Goal: Task Accomplishment & Management: Complete application form

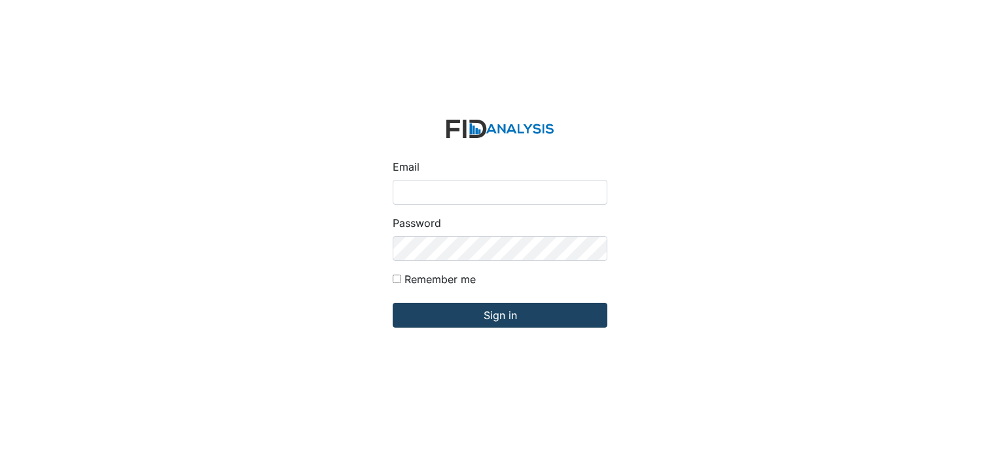
type input "[EMAIL_ADDRESS][DOMAIN_NAME]"
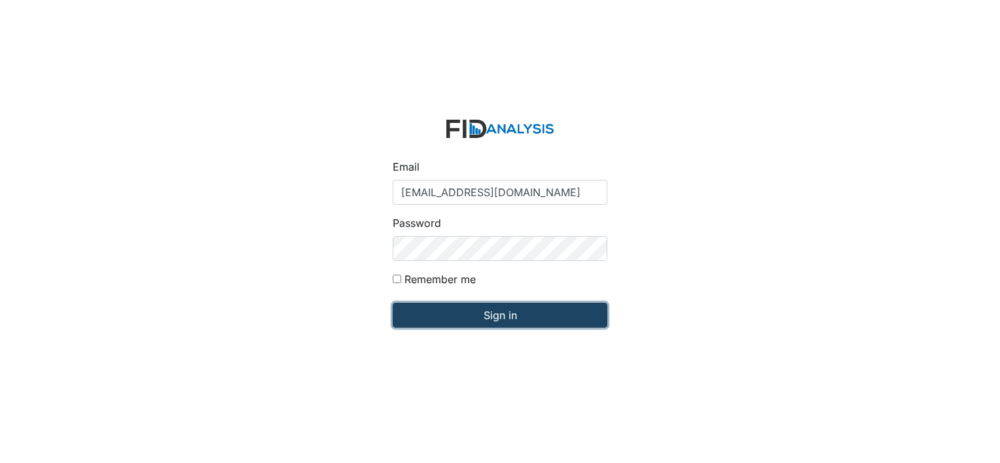
click at [461, 319] on input "Sign in" at bounding box center [500, 315] width 215 height 25
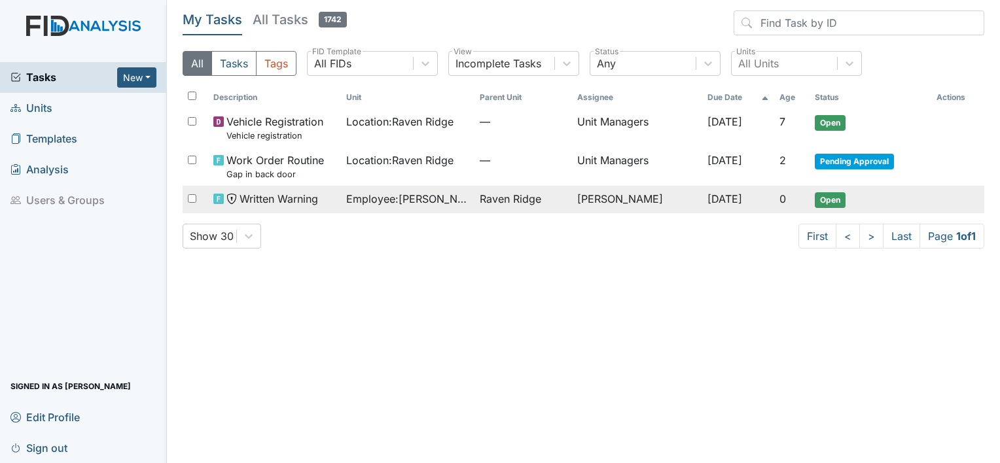
click at [823, 201] on span "Open" at bounding box center [830, 200] width 31 height 16
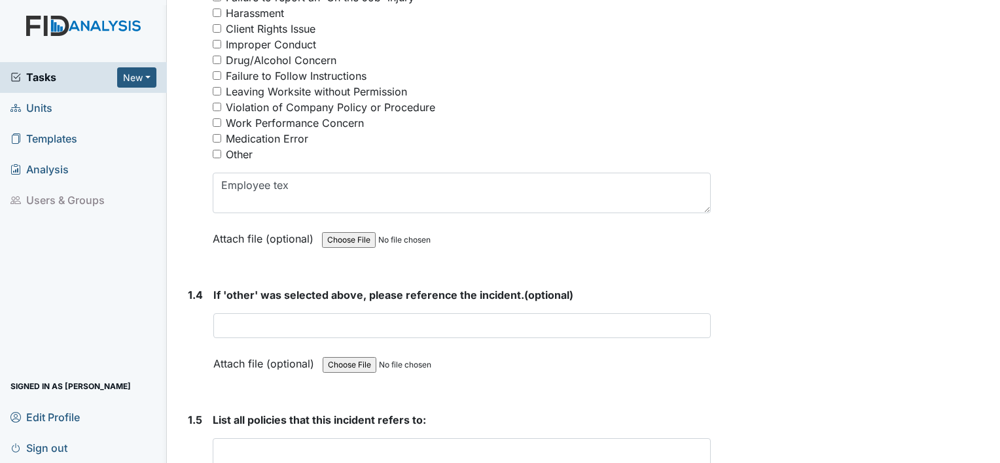
scroll to position [683, 0]
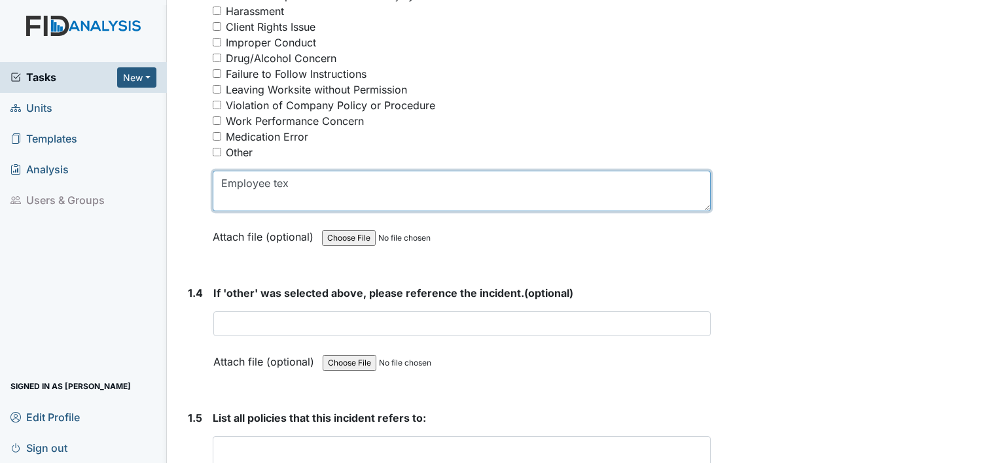
click at [291, 186] on textarea "Employee tex" at bounding box center [462, 191] width 498 height 41
click at [304, 187] on textarea "Employee tex" at bounding box center [462, 191] width 498 height 41
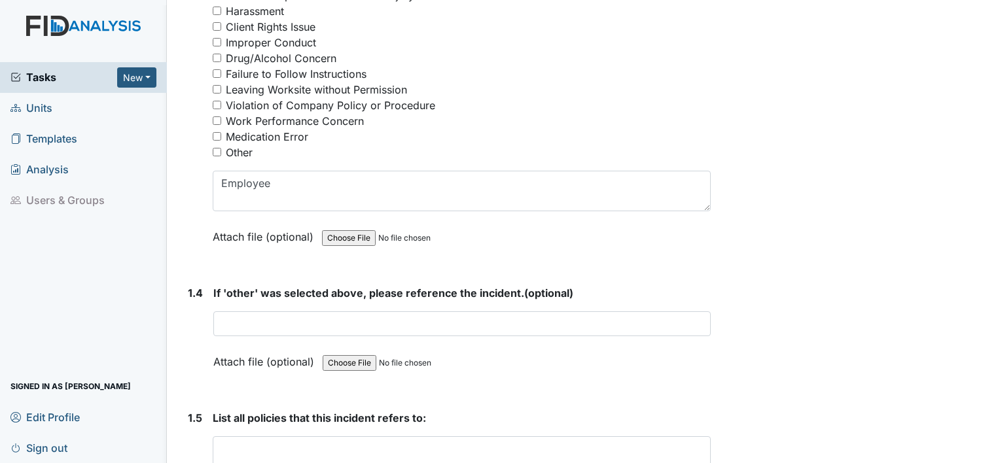
click at [513, 137] on div "Medication Error" at bounding box center [462, 137] width 498 height 16
click at [513, 137] on div "Nature of the Incident: You must select one or more of the below options. Selec…" at bounding box center [462, 68] width 498 height 371
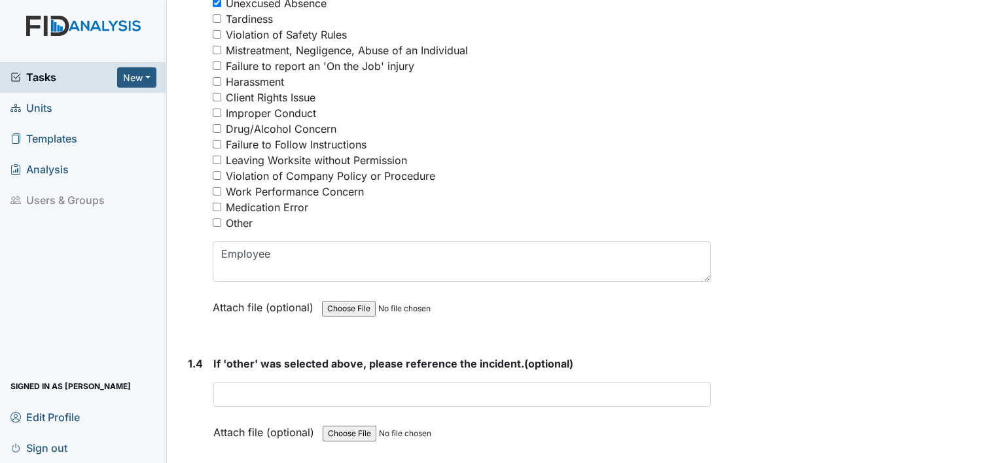
scroll to position [618, 0]
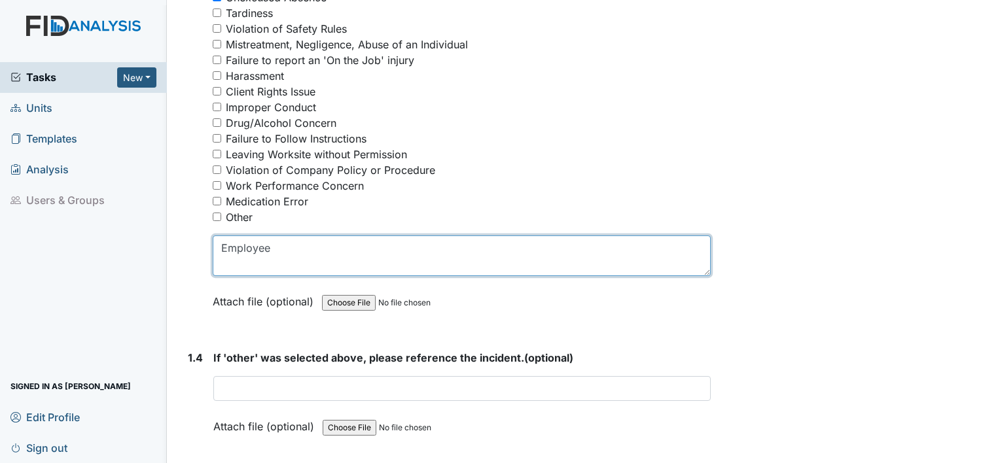
click at [293, 249] on textarea "Employee tex" at bounding box center [462, 256] width 498 height 41
click at [334, 264] on textarea "Employee tex" at bounding box center [462, 256] width 498 height 41
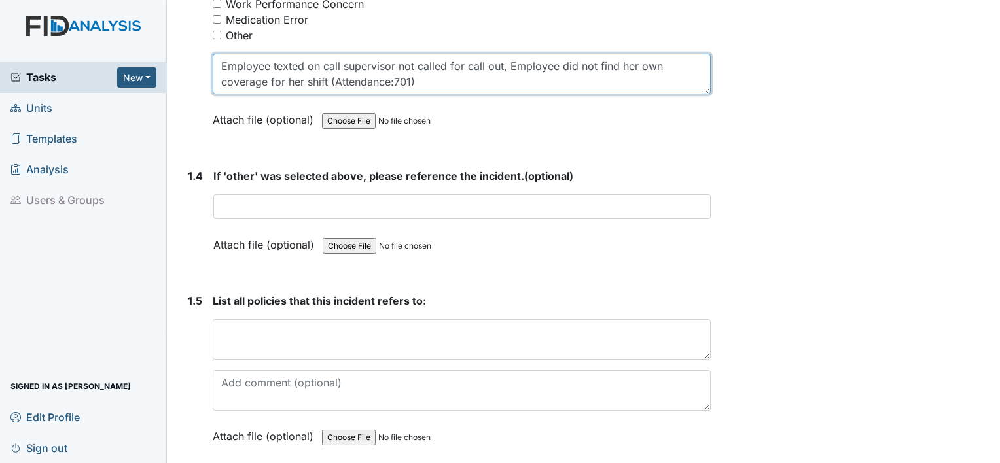
scroll to position [802, 0]
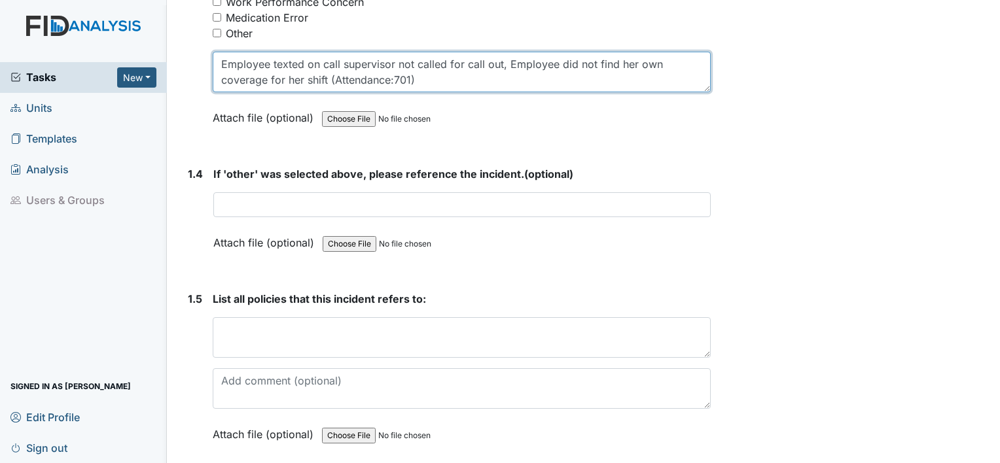
type textarea "Employee texted on call supervisor not called for call out, Employee did not fi…"
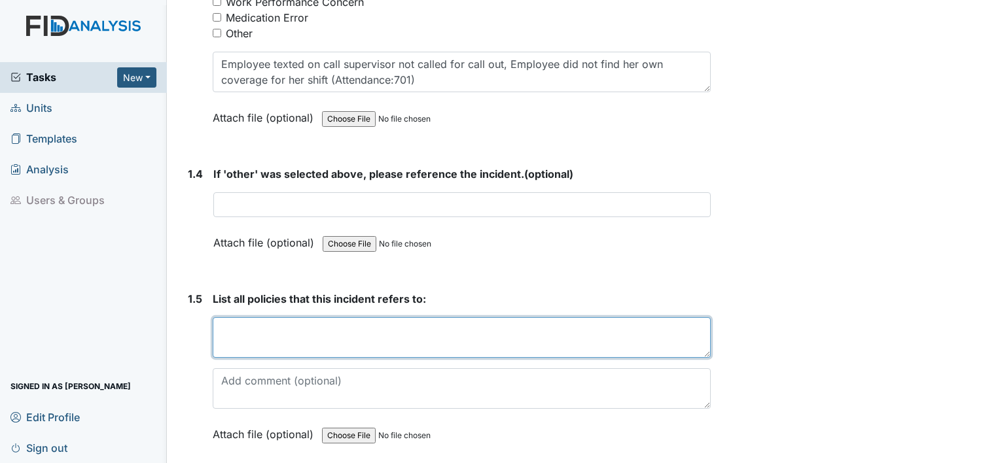
click at [229, 322] on textarea at bounding box center [462, 337] width 498 height 41
click at [233, 336] on textarea "Attendance:701" at bounding box center [462, 337] width 498 height 41
click at [303, 327] on textarea "Attendance:701" at bounding box center [462, 337] width 498 height 41
click at [303, 327] on textarea "Attendance:701 Be" at bounding box center [462, 337] width 498 height 41
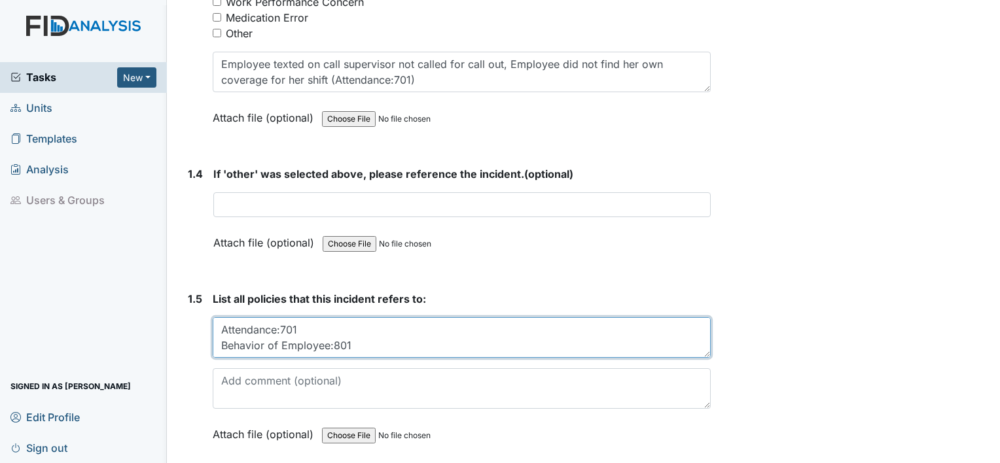
type textarea "Attendance:701 Behavior of Employee:801 Be"
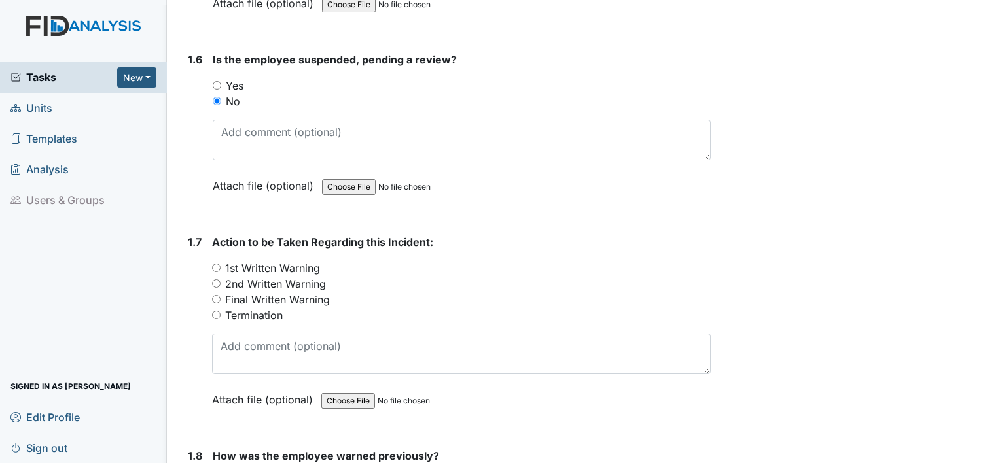
scroll to position [1237, 0]
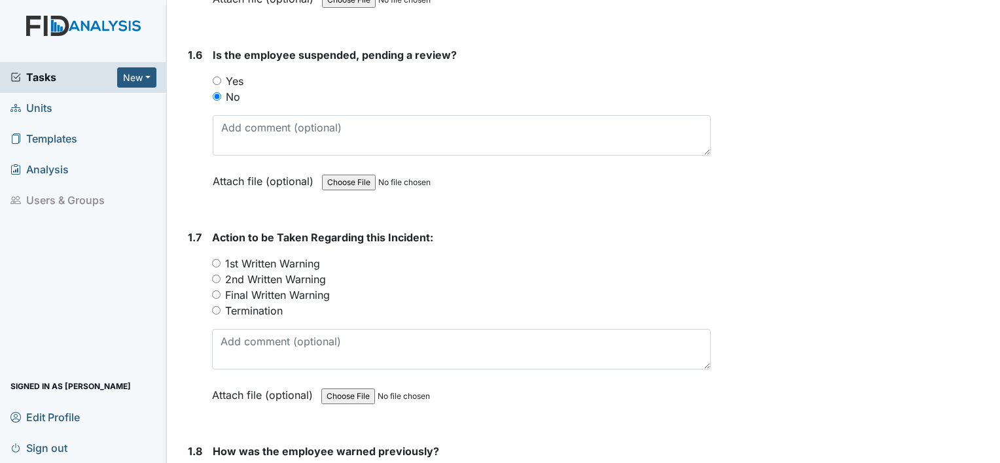
click at [216, 259] on input "1st Written Warning" at bounding box center [216, 263] width 9 height 9
radio input "true"
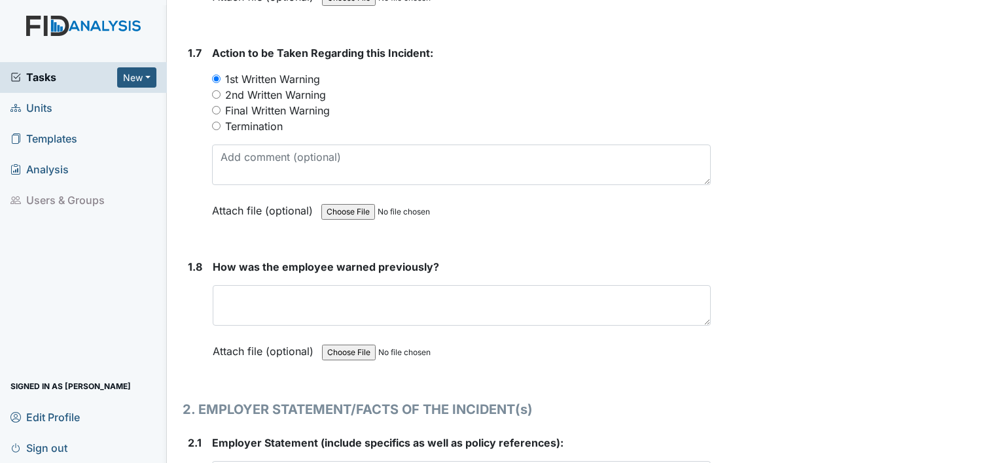
scroll to position [1427, 0]
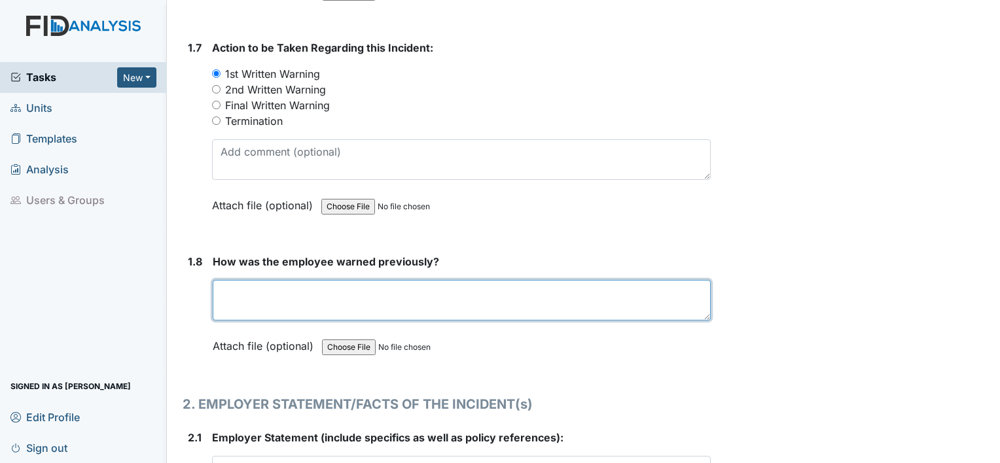
click at [241, 280] on textarea at bounding box center [462, 300] width 498 height 41
click at [241, 280] on textarea "Yes (In-Seriv" at bounding box center [462, 300] width 498 height 41
type textarea "Y"
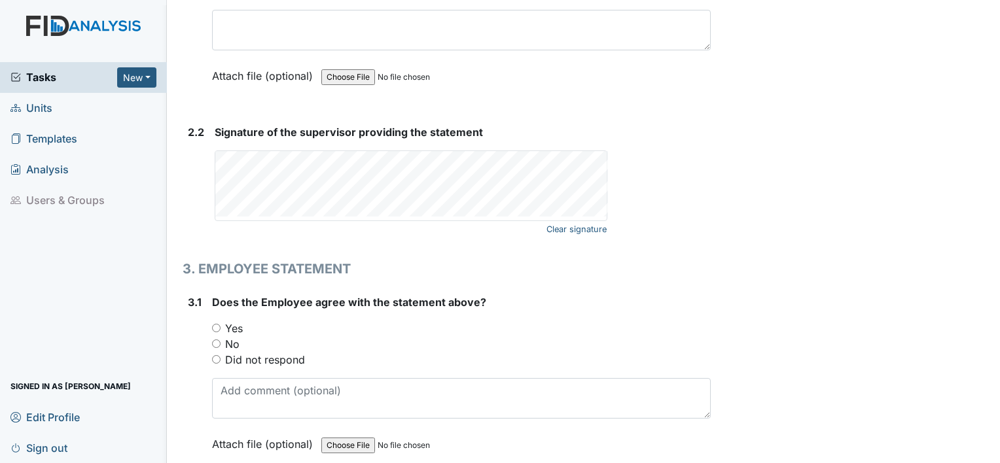
scroll to position [1866, 0]
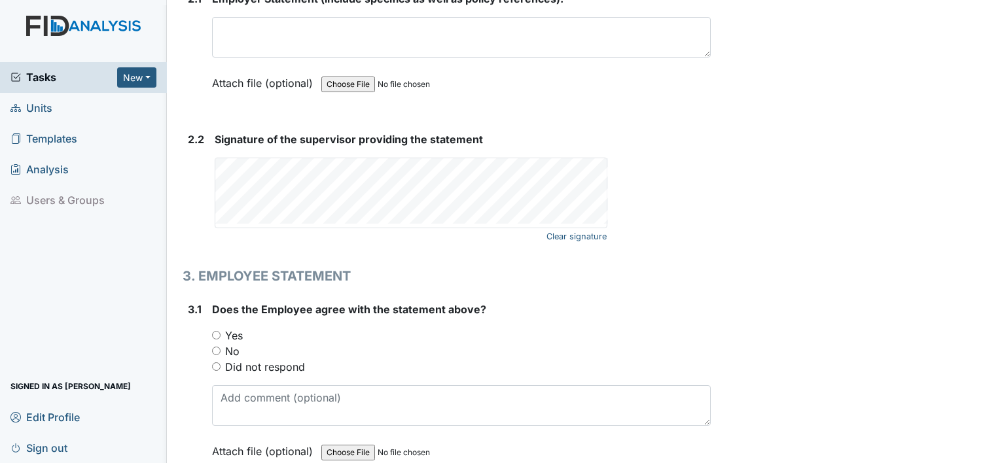
type textarea "Yes (Inservice) on 8-27-25"
click at [438, 229] on form "Signature of the supervisor providing the statement Clear signature This field …" at bounding box center [463, 189] width 496 height 114
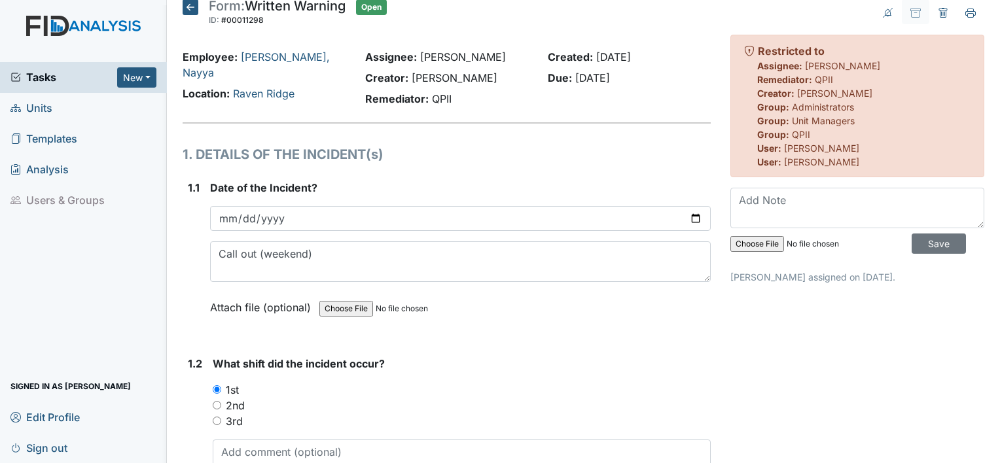
scroll to position [0, 0]
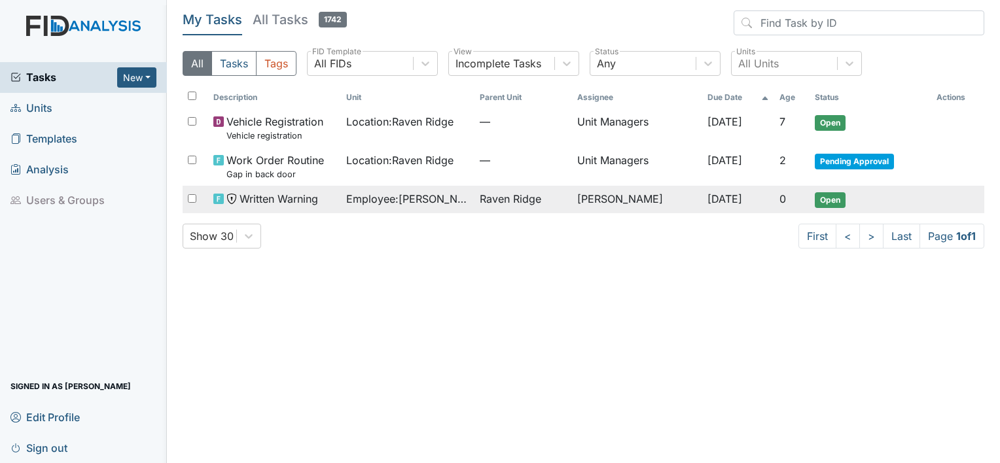
click at [830, 200] on span "Open" at bounding box center [830, 200] width 31 height 16
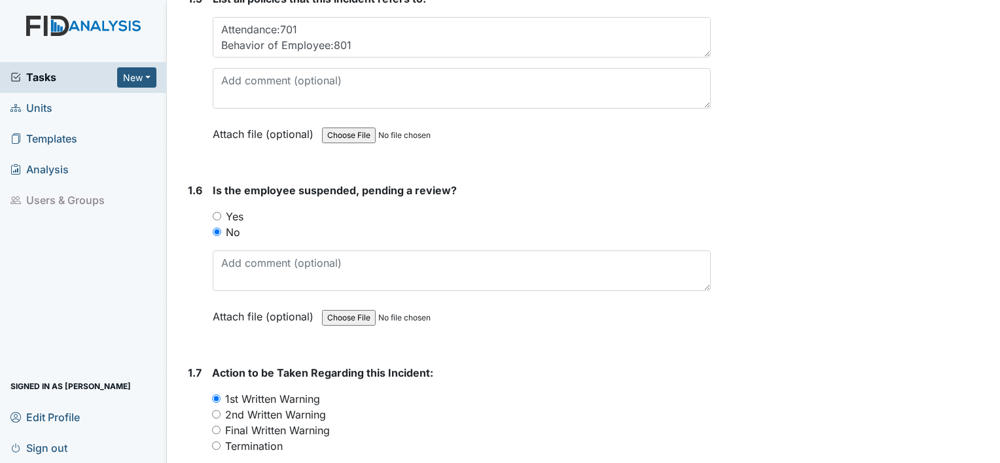
scroll to position [1096, 0]
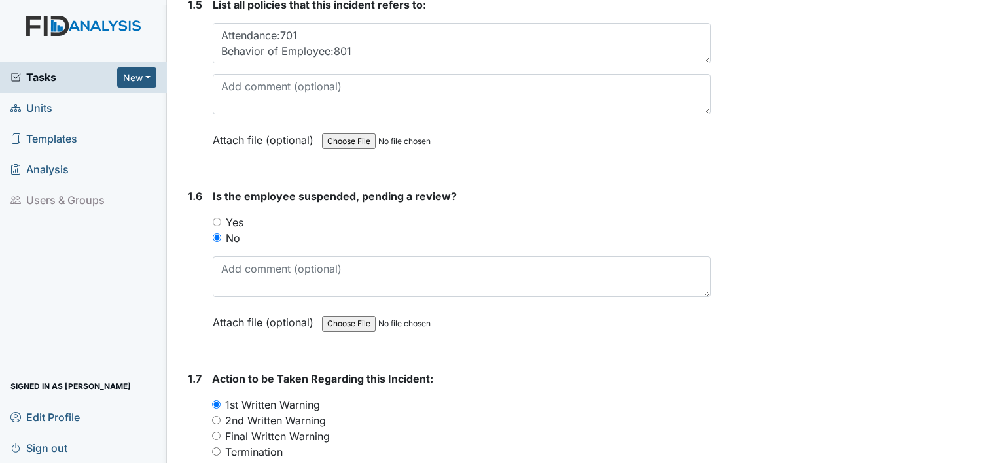
click at [38, 77] on span "Tasks" at bounding box center [63, 77] width 107 height 16
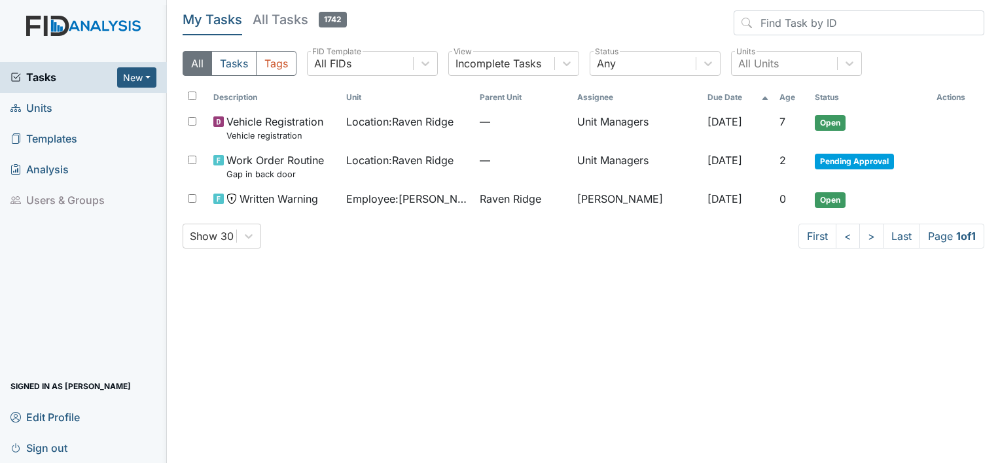
click at [47, 112] on span "Units" at bounding box center [31, 108] width 42 height 20
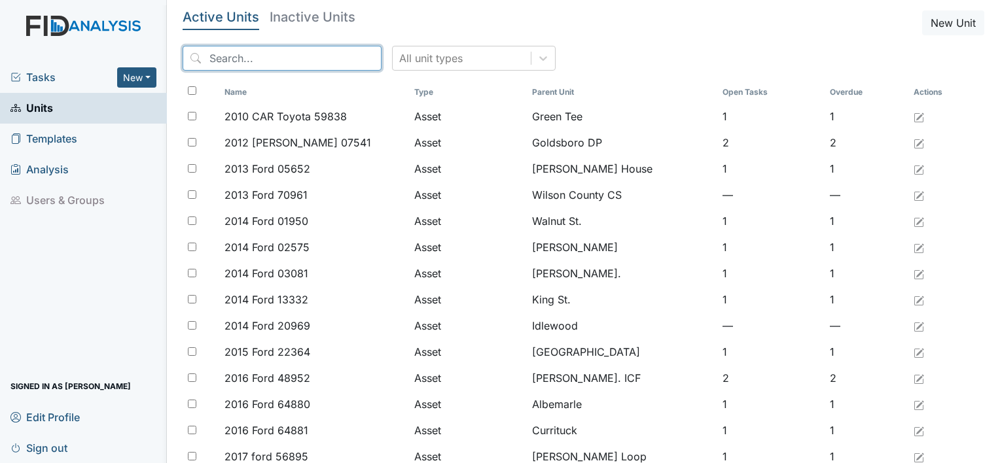
click at [220, 56] on input "search" at bounding box center [282, 58] width 199 height 25
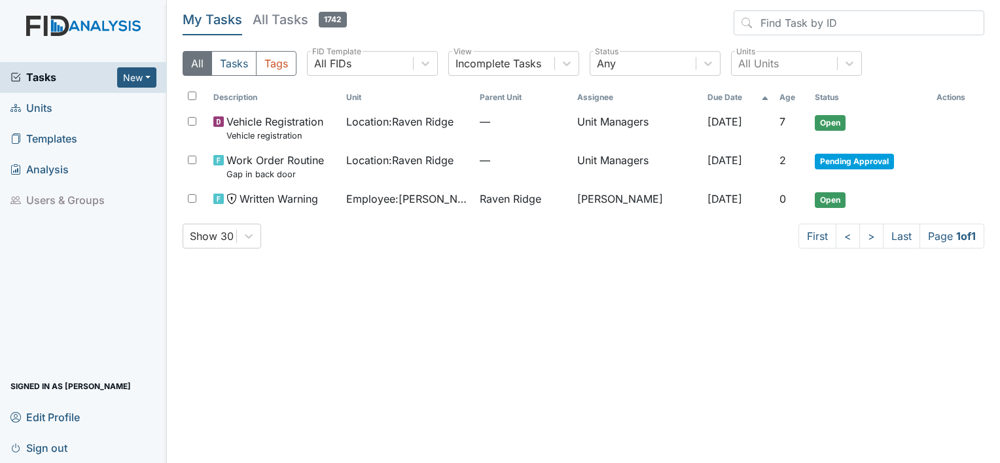
click at [34, 111] on span "Units" at bounding box center [31, 108] width 42 height 20
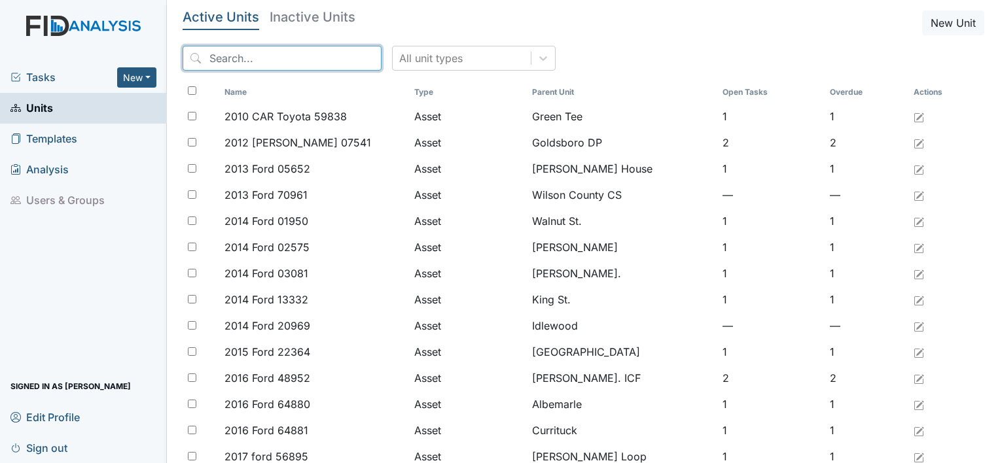
click at [285, 66] on input "search" at bounding box center [282, 58] width 199 height 25
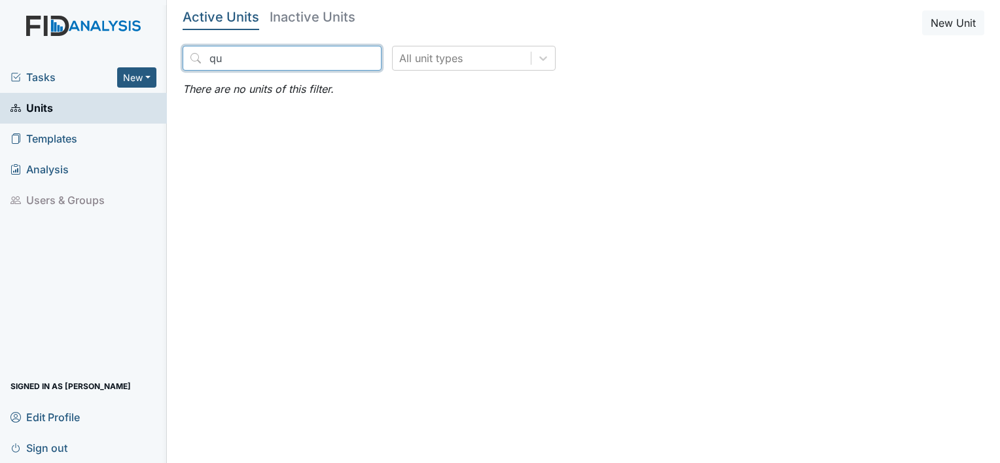
type input "q"
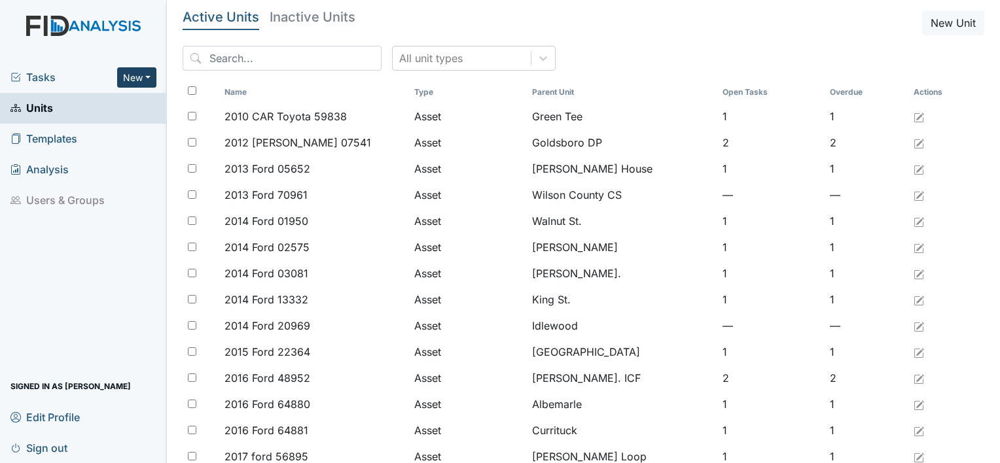
click at [126, 81] on button "New" at bounding box center [136, 77] width 39 height 20
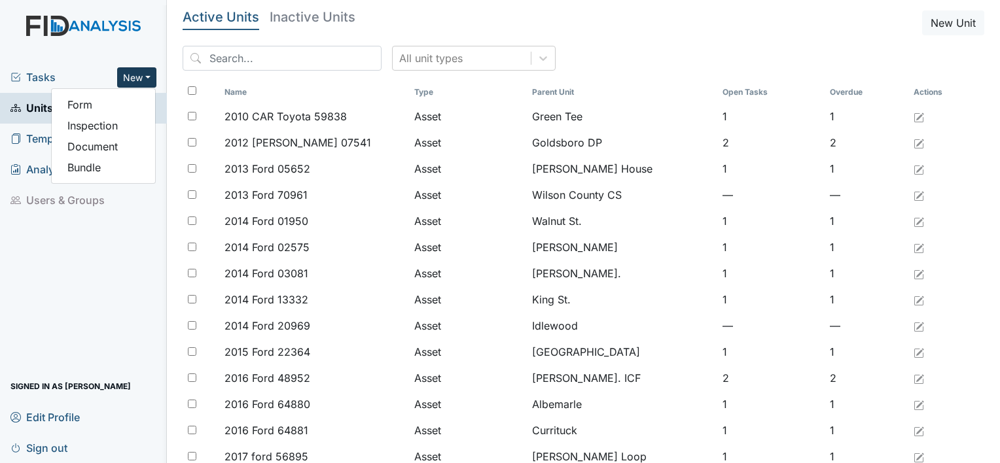
click at [69, 83] on span "Tasks" at bounding box center [63, 77] width 107 height 16
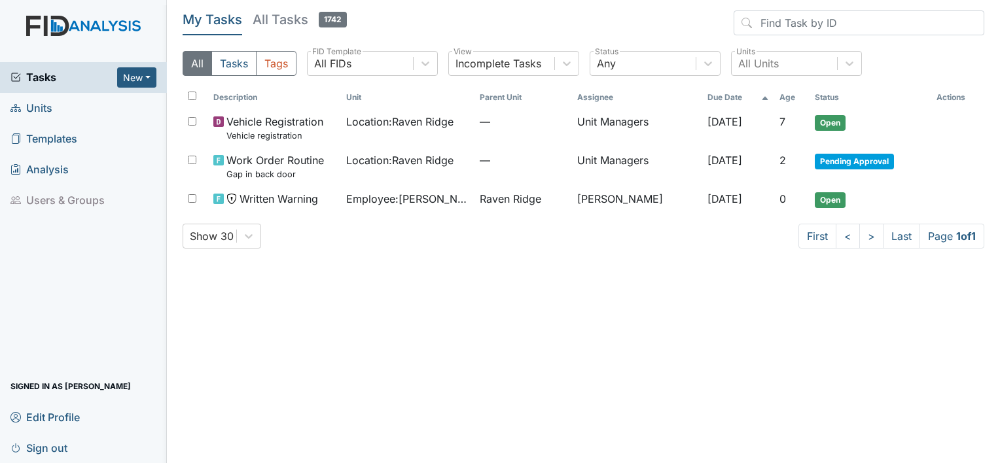
click at [42, 79] on span "Tasks" at bounding box center [63, 77] width 107 height 16
click at [45, 110] on span "Units" at bounding box center [31, 108] width 42 height 20
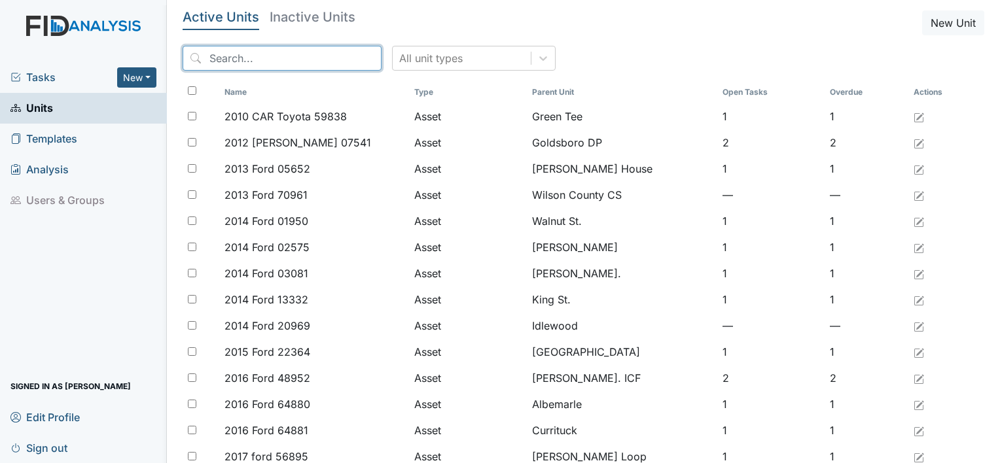
click at [239, 58] on input "search" at bounding box center [282, 58] width 199 height 25
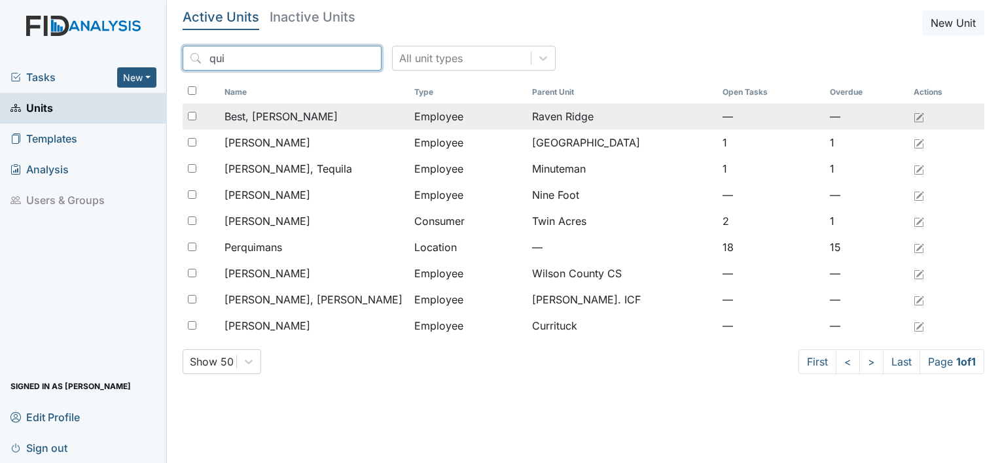
type input "qui"
click at [271, 118] on span "Best, Quinton" at bounding box center [280, 117] width 113 height 16
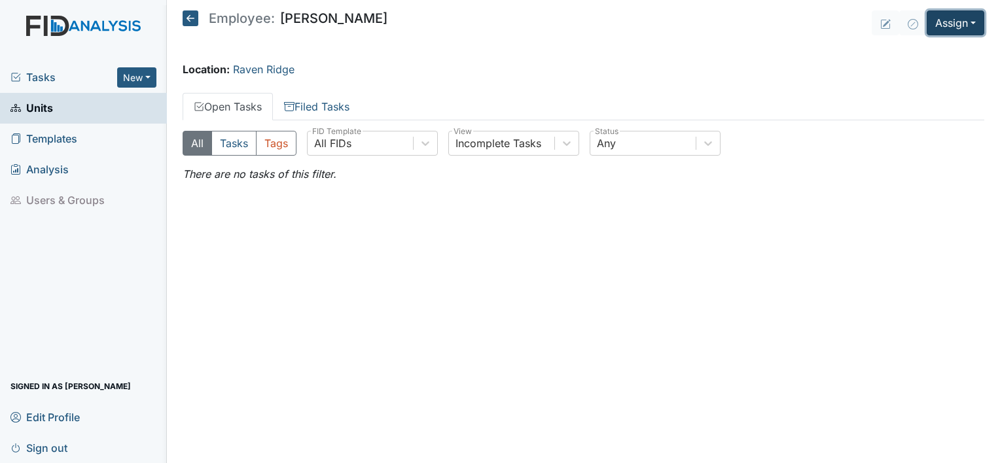
click at [961, 16] on button "Assign" at bounding box center [956, 22] width 58 height 25
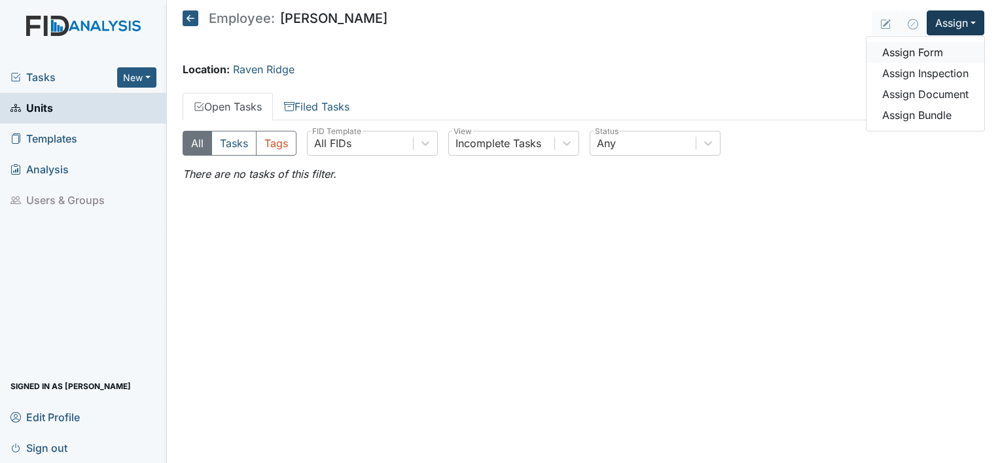
click at [942, 57] on link "Assign Form" at bounding box center [925, 52] width 118 height 21
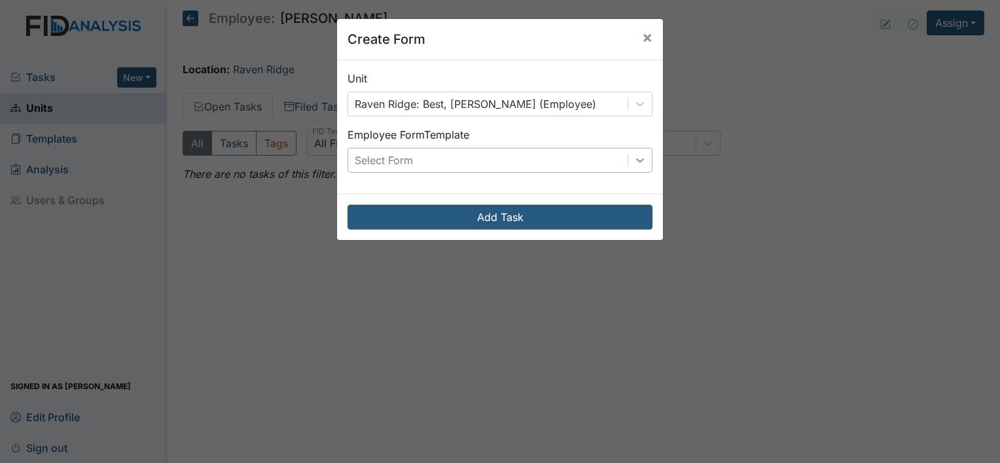
click at [639, 166] on icon at bounding box center [639, 160] width 13 height 13
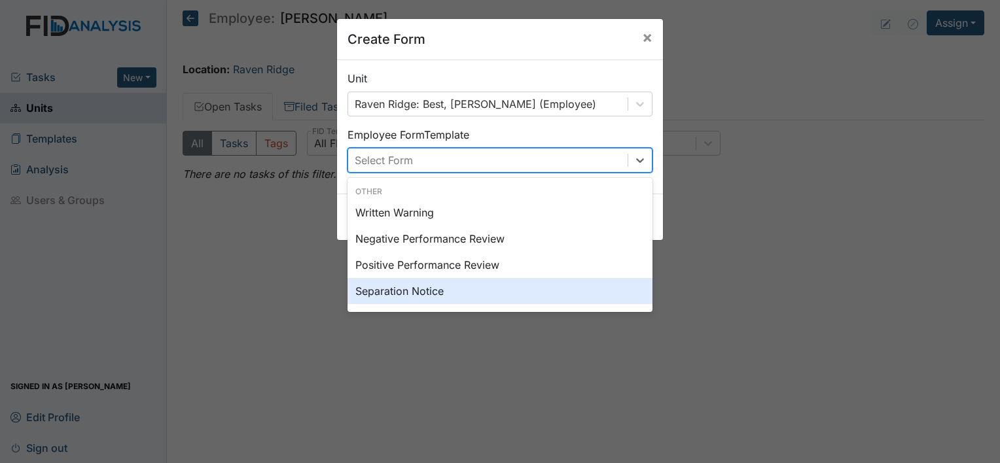
click at [538, 291] on div "Separation Notice" at bounding box center [499, 291] width 305 height 26
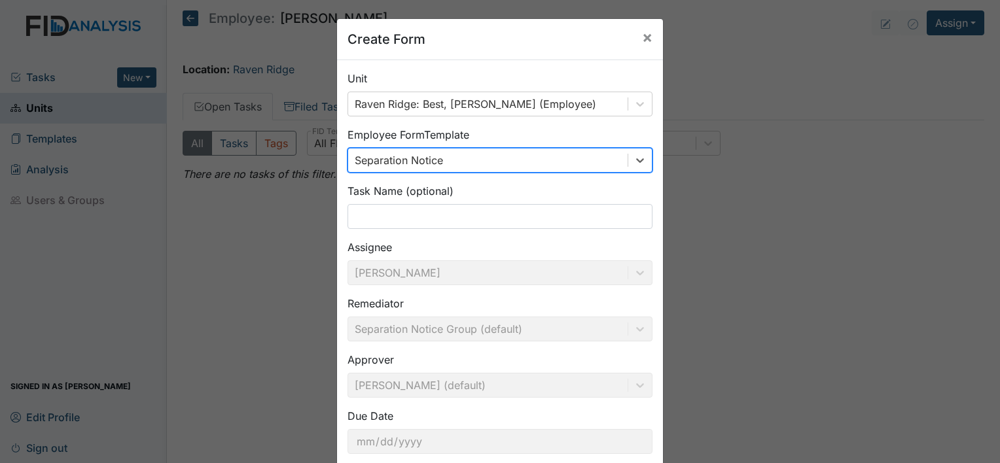
scroll to position [76, 0]
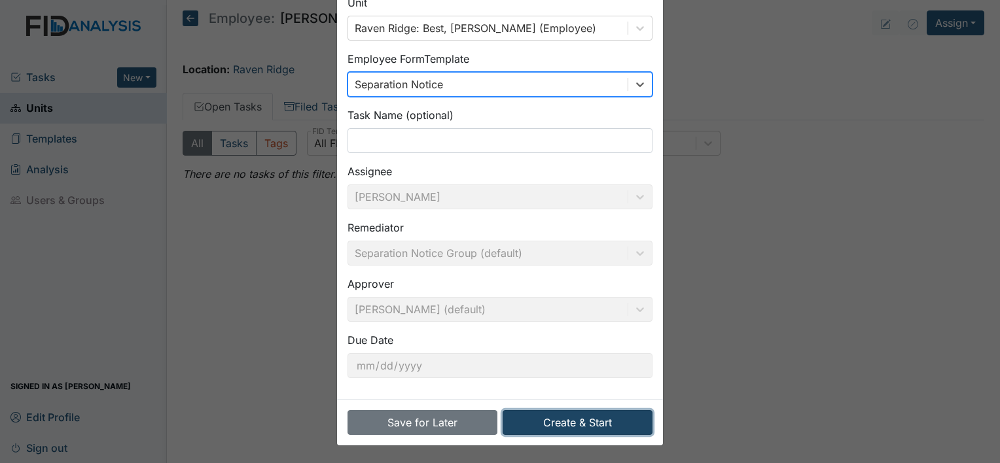
click at [563, 423] on button "Create & Start" at bounding box center [578, 422] width 150 height 25
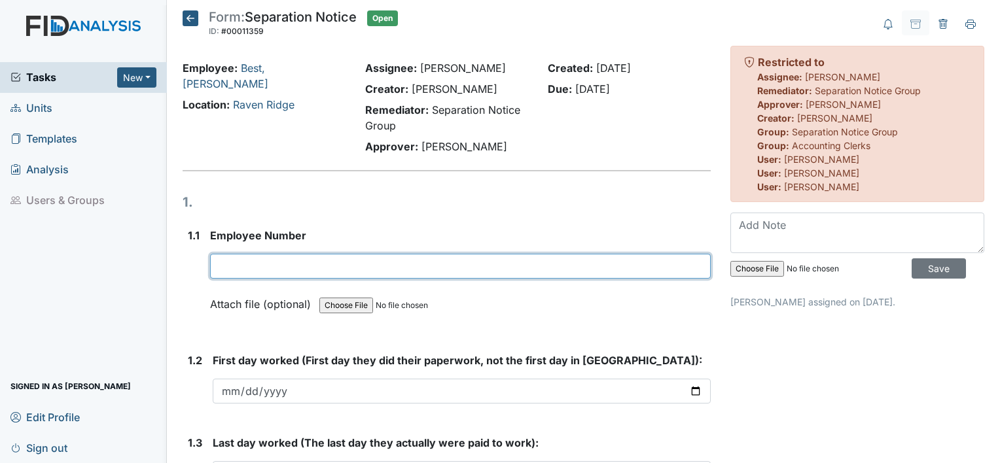
click at [354, 264] on input "text" at bounding box center [460, 266] width 501 height 25
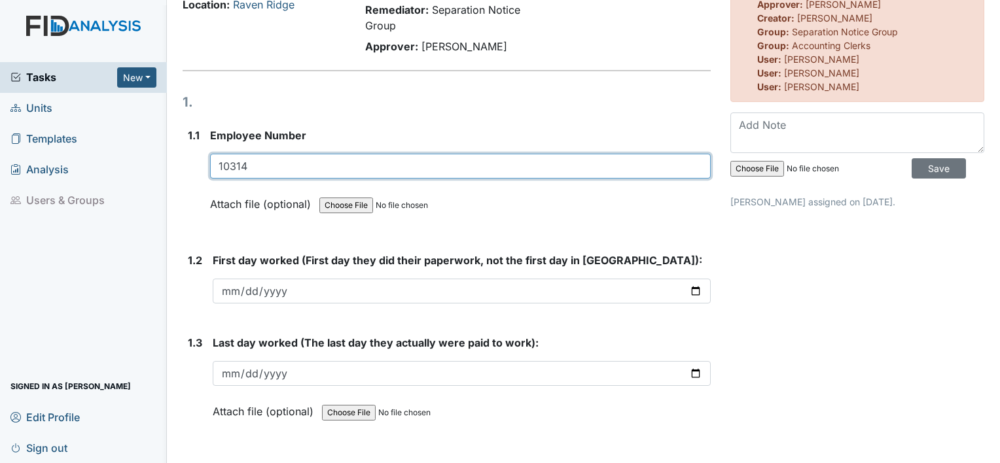
scroll to position [179, 0]
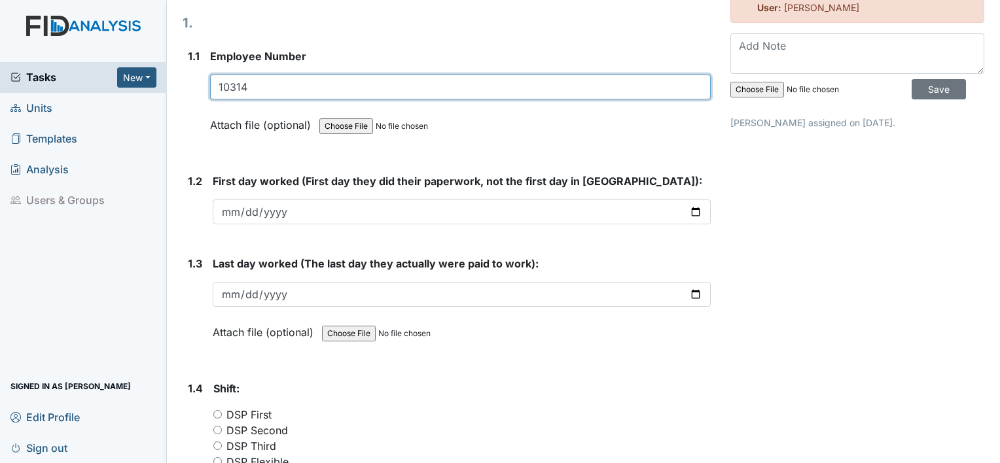
type input "10314"
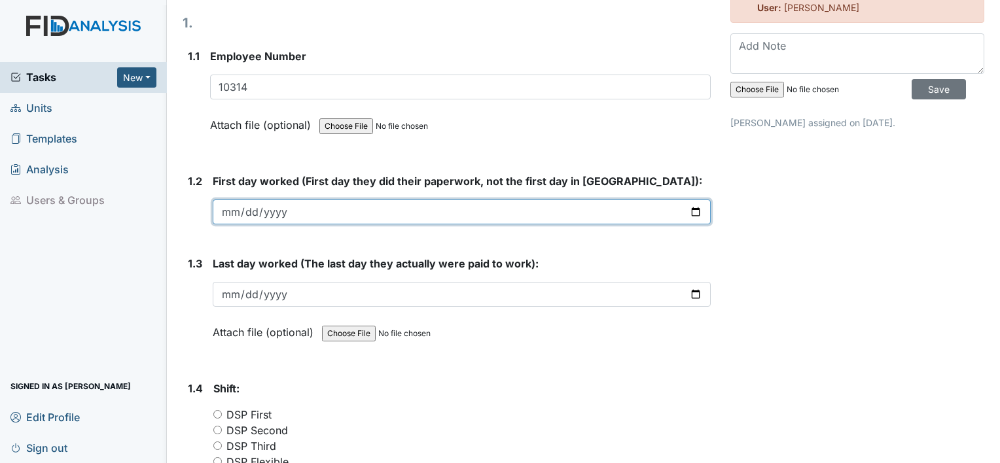
click at [231, 211] on input "date" at bounding box center [462, 212] width 498 height 25
type input "[DATE]"
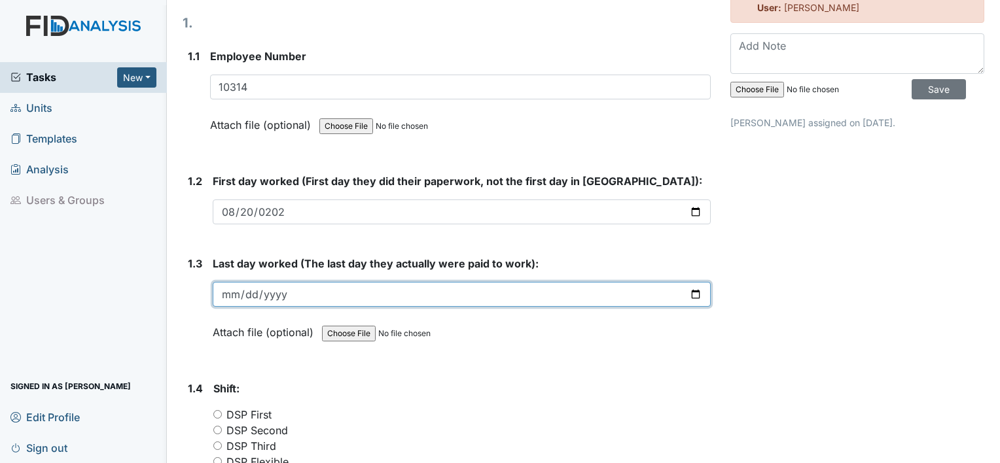
click at [238, 294] on input "date" at bounding box center [462, 294] width 498 height 25
type input "2025-09-14"
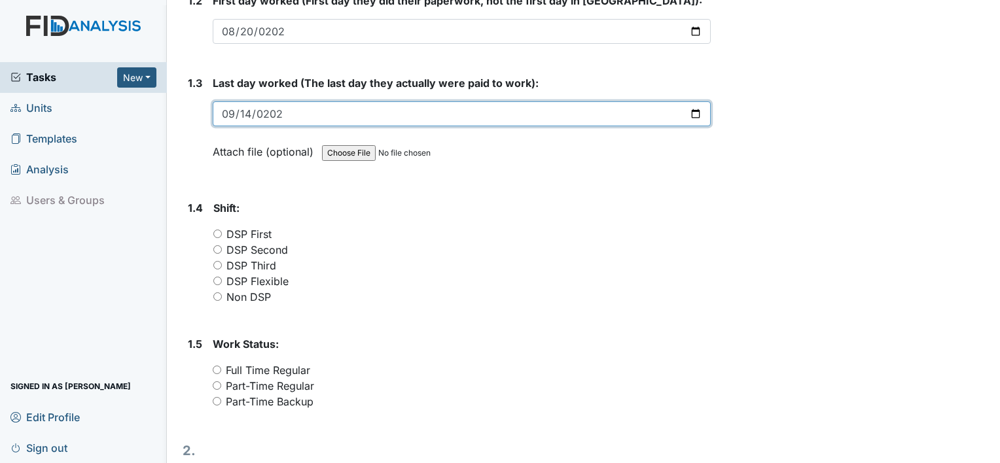
scroll to position [364, 0]
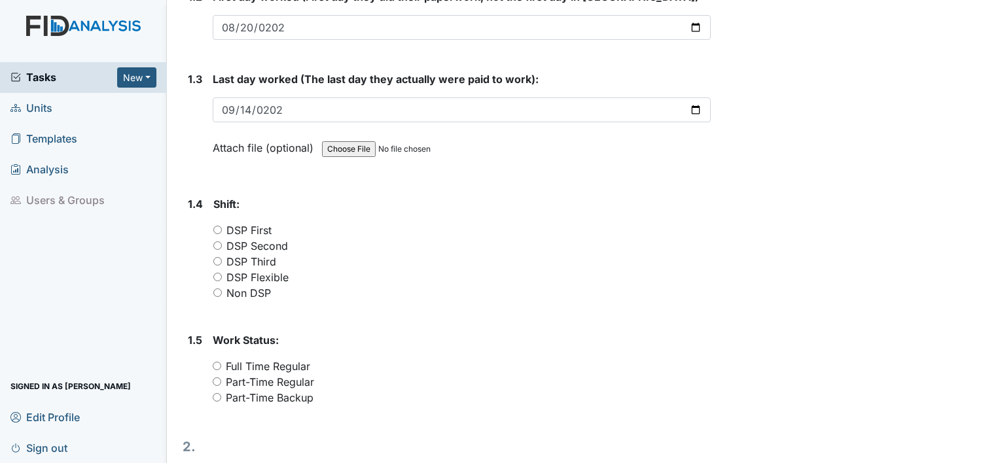
click at [217, 277] on input "DSP Flexible" at bounding box center [217, 277] width 9 height 9
radio input "true"
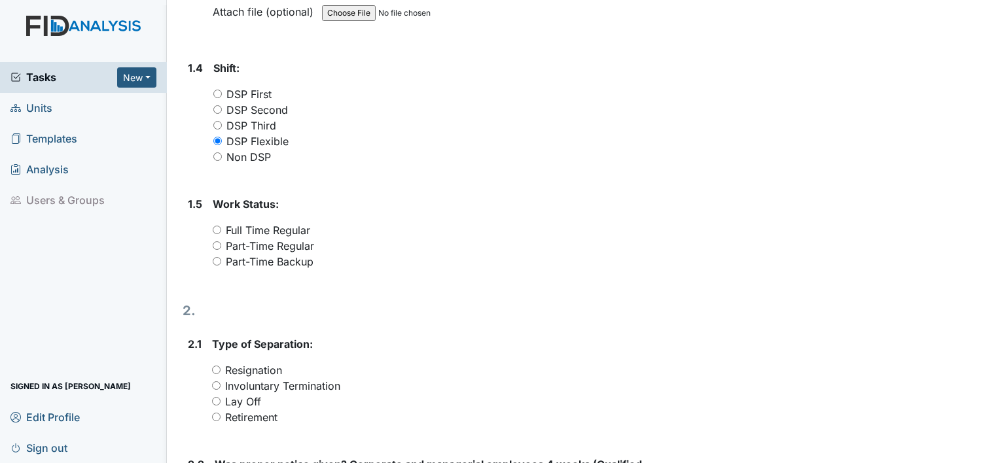
scroll to position [516, 0]
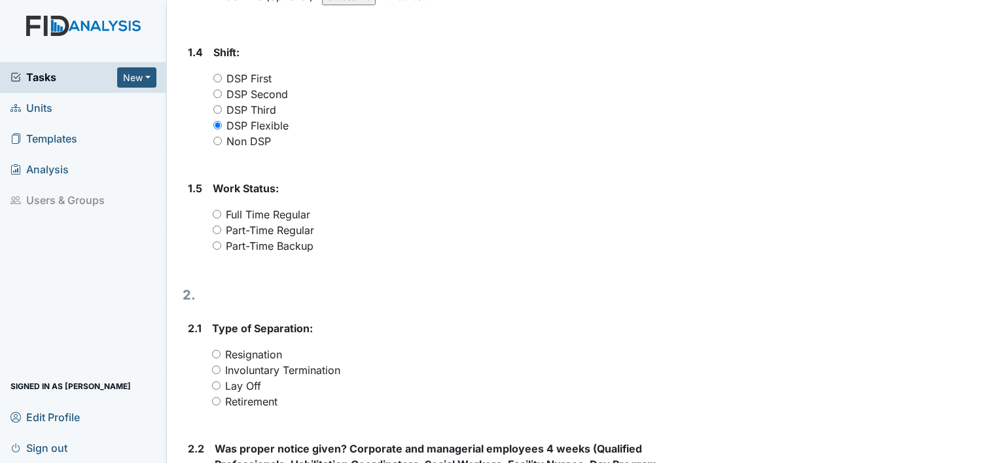
click at [219, 244] on input "Part-Time Backup" at bounding box center [217, 245] width 9 height 9
radio input "true"
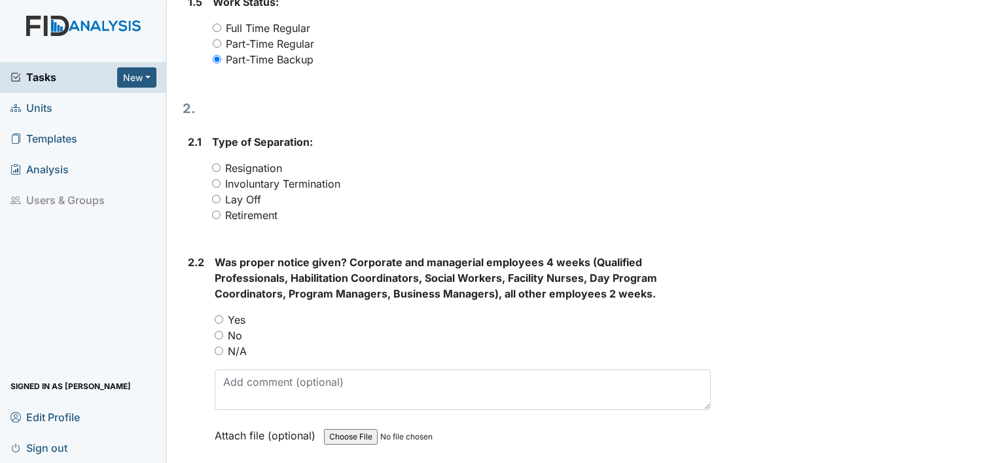
scroll to position [707, 0]
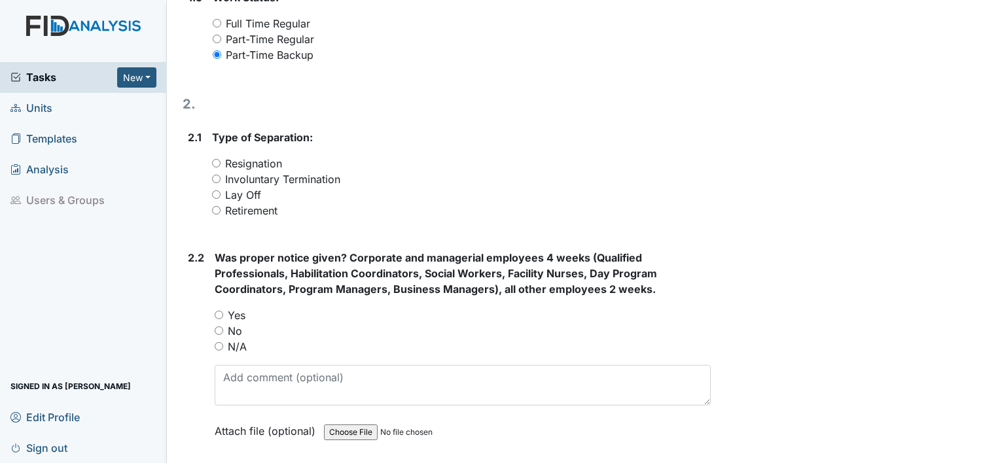
click at [215, 161] on input "Resignation" at bounding box center [216, 163] width 9 height 9
radio input "true"
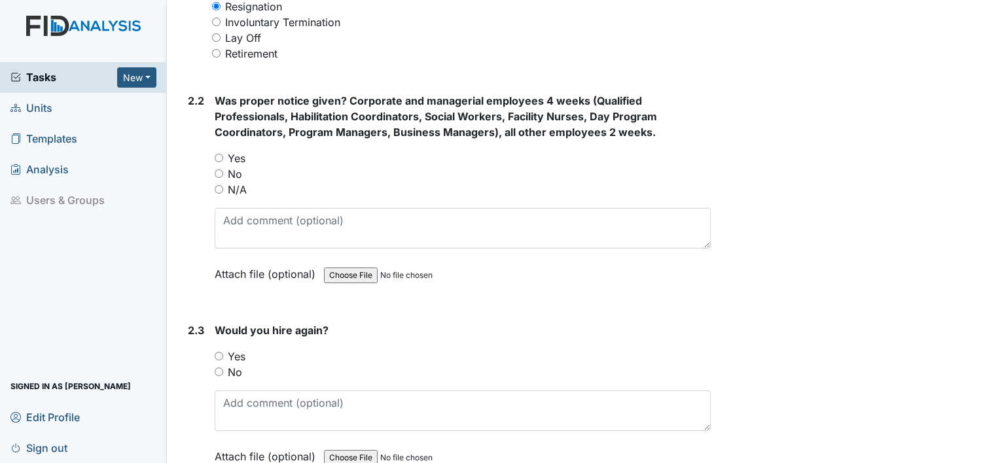
scroll to position [865, 0]
click at [217, 168] on input "No" at bounding box center [219, 172] width 9 height 9
radio input "true"
click at [219, 353] on input "Yes" at bounding box center [219, 355] width 9 height 9
radio input "true"
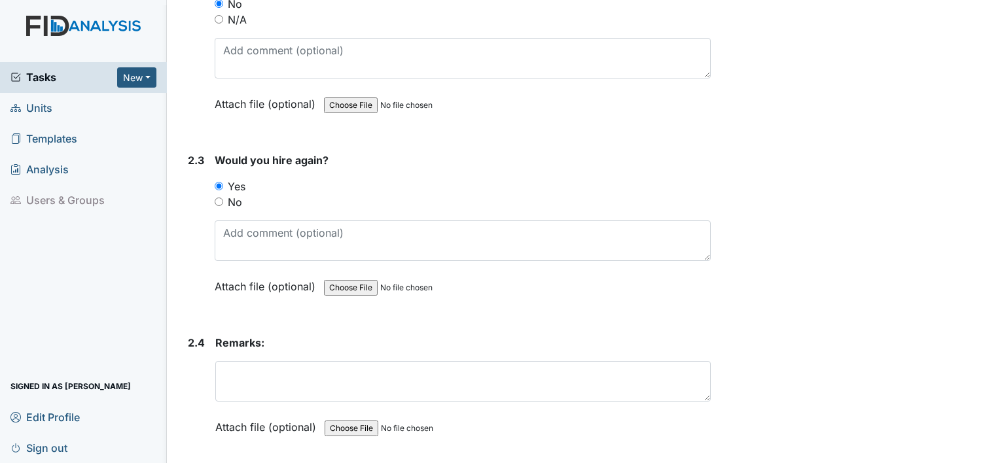
scroll to position [1078, 0]
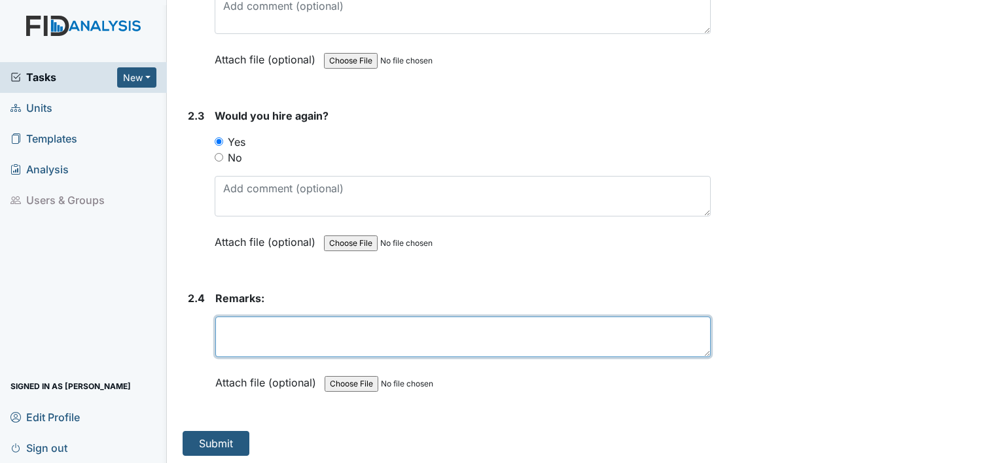
click at [259, 324] on textarea at bounding box center [462, 337] width 495 height 41
type textarea "No Call No Show"
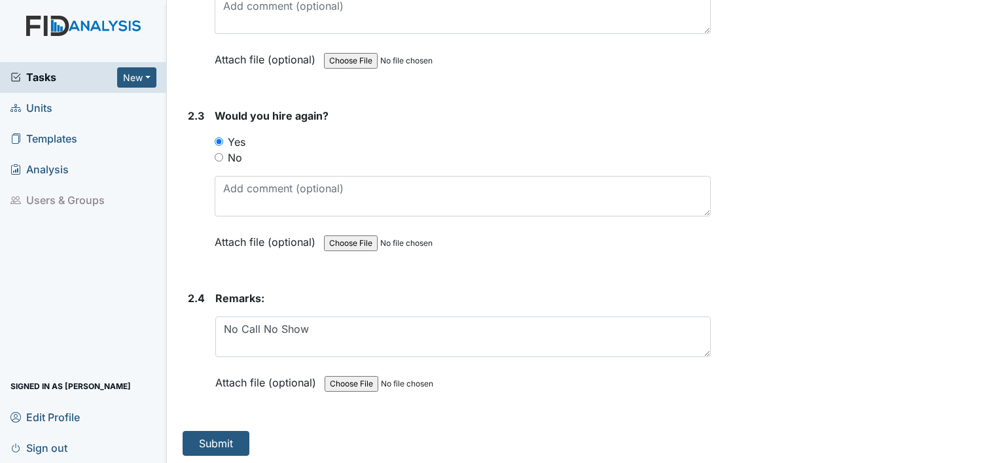
click at [219, 157] on input "No" at bounding box center [219, 157] width 9 height 9
radio input "true"
click at [220, 438] on button "Submit" at bounding box center [216, 443] width 67 height 25
